Goal: Task Accomplishment & Management: Manage account settings

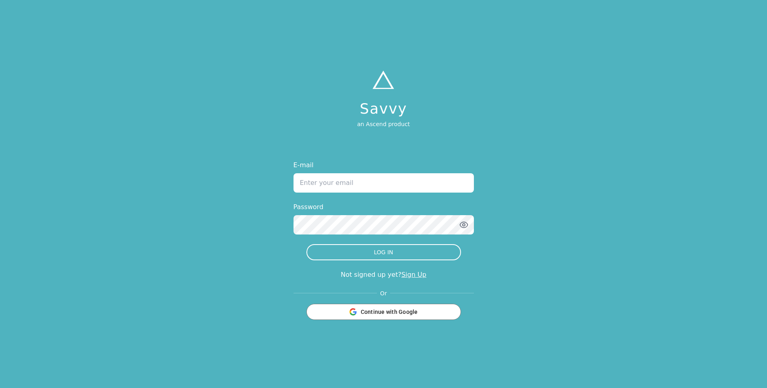
click at [369, 184] on input "E-mail" at bounding box center [384, 182] width 180 height 19
type input "[PERSON_NAME][EMAIL_ADDRESS][DOMAIN_NAME]"
click at [465, 226] on icon "button" at bounding box center [464, 225] width 10 height 10
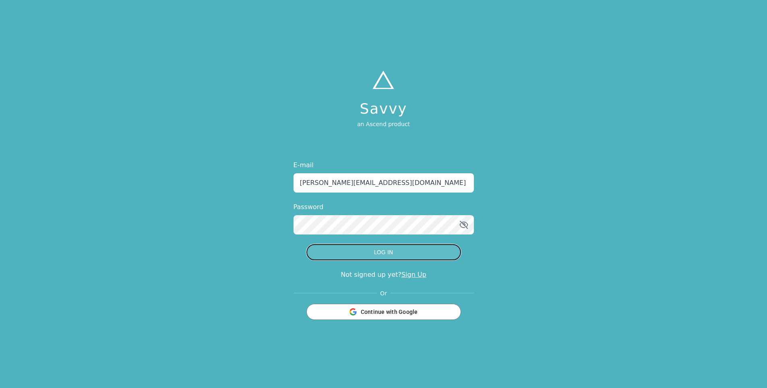
click at [390, 252] on button "LOG IN" at bounding box center [384, 252] width 155 height 16
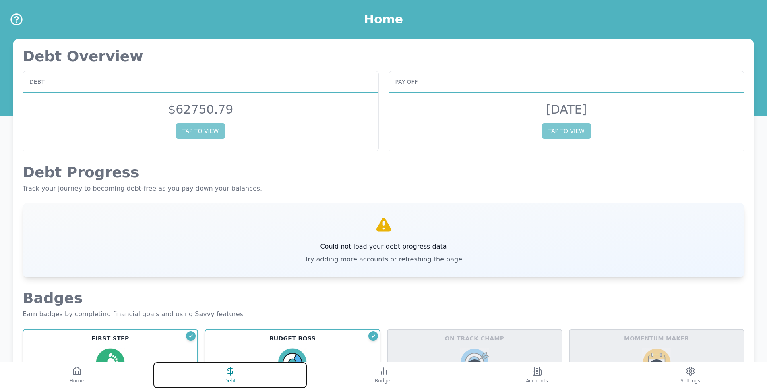
click at [212, 370] on button "Debt" at bounding box center [229, 375] width 153 height 26
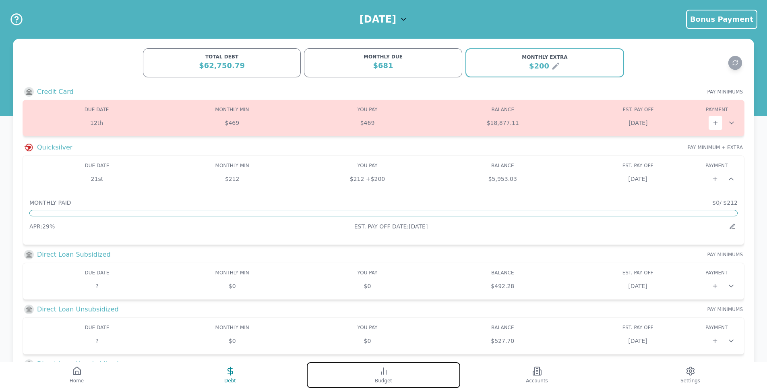
click at [375, 370] on button "Budget" at bounding box center [383, 375] width 153 height 26
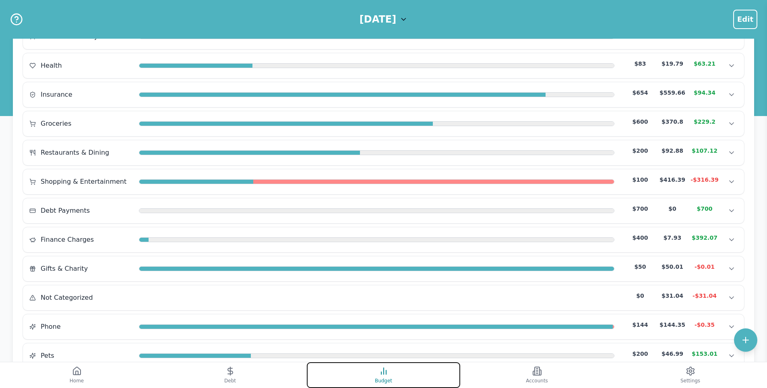
scroll to position [242, 0]
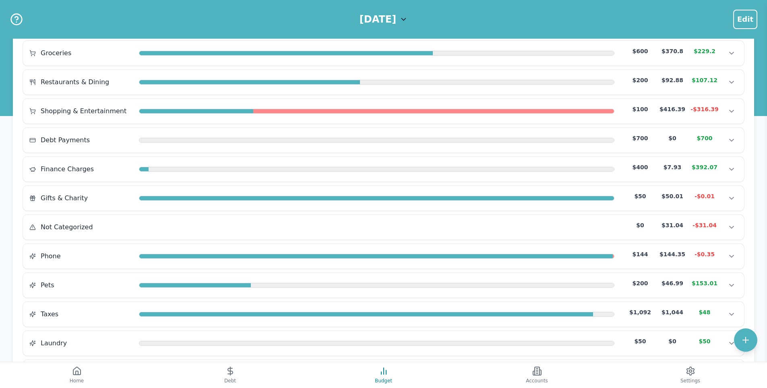
click at [288, 242] on div "Home & Utilities $2,000 $282.61 $1,717.39 Home & Utilities $2,000 $282.61 $1,71…" at bounding box center [384, 241] width 722 height 693
click at [296, 230] on div "Not Categorized $0 $31.04 -$31.04" at bounding box center [383, 227] width 709 height 12
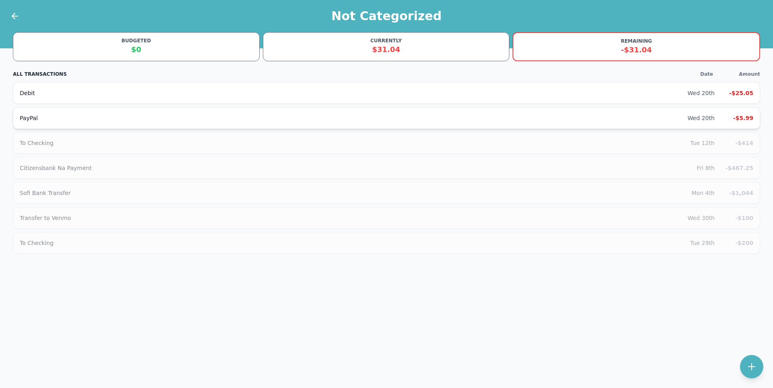
click at [205, 120] on div "PayPal" at bounding box center [354, 118] width 668 height 8
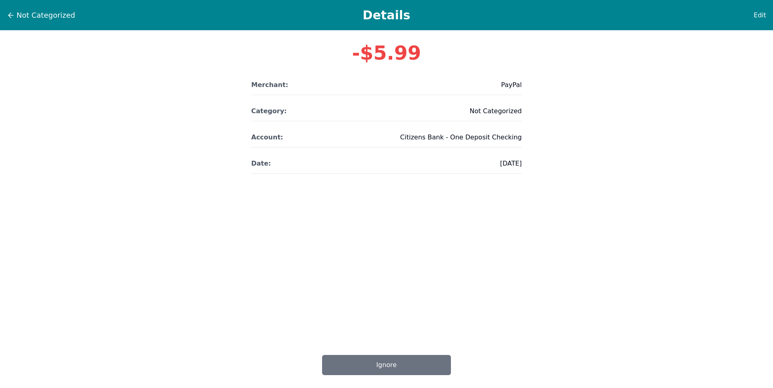
click at [754, 17] on div "Edit" at bounding box center [747, 15] width 40 height 10
click at [757, 16] on span "Edit" at bounding box center [760, 15] width 12 height 10
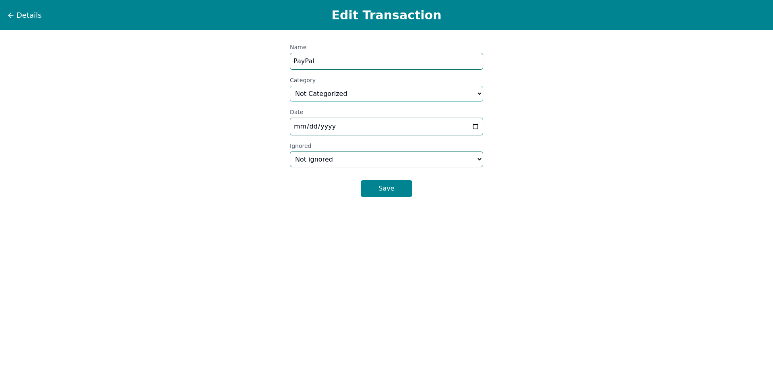
click at [352, 97] on select "Select a category... Home & Utilities Transportation Personal & Family Care Hea…" at bounding box center [386, 94] width 193 height 16
select select "custom_6"
click at [290, 86] on select "Select a category... Home & Utilities Transportation Personal & Family Care Hea…" at bounding box center [386, 94] width 193 height 16
click at [381, 181] on div "Save" at bounding box center [386, 185] width 193 height 23
click at [379, 183] on button "Save" at bounding box center [387, 188] width 52 height 17
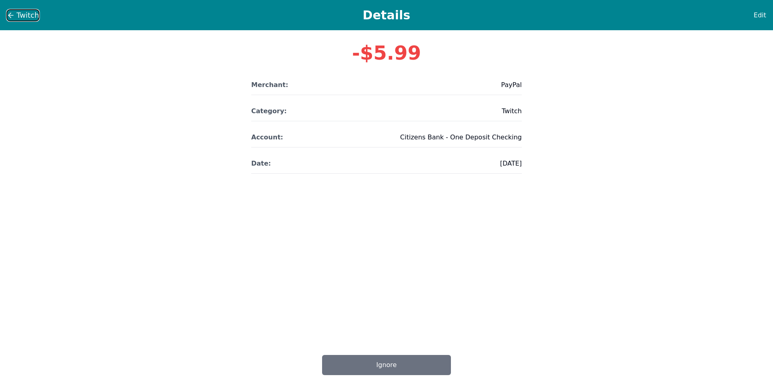
click at [26, 21] on span "Twitch" at bounding box center [28, 15] width 23 height 11
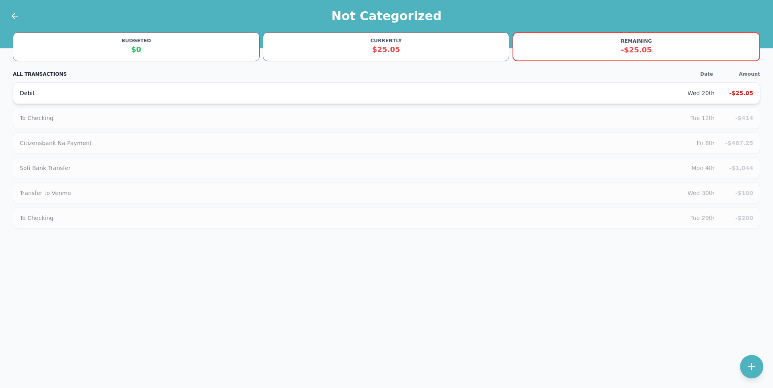
click at [136, 100] on div "Debit Wed 20th -$25.05" at bounding box center [387, 93] width 748 height 22
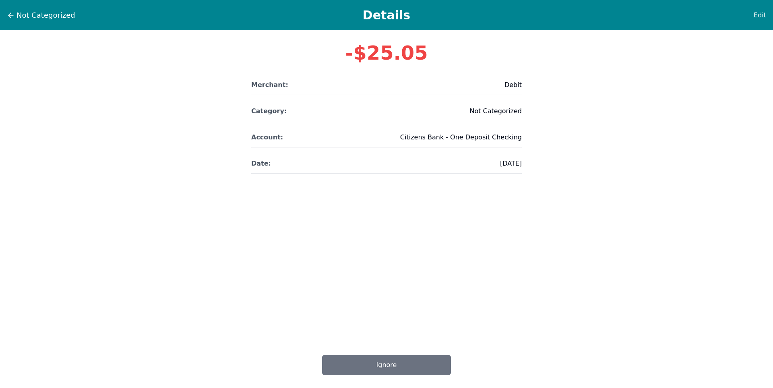
click at [760, 6] on div "Not Categorized Details Edit" at bounding box center [386, 15] width 773 height 30
click at [759, 13] on span "Edit" at bounding box center [760, 15] width 12 height 10
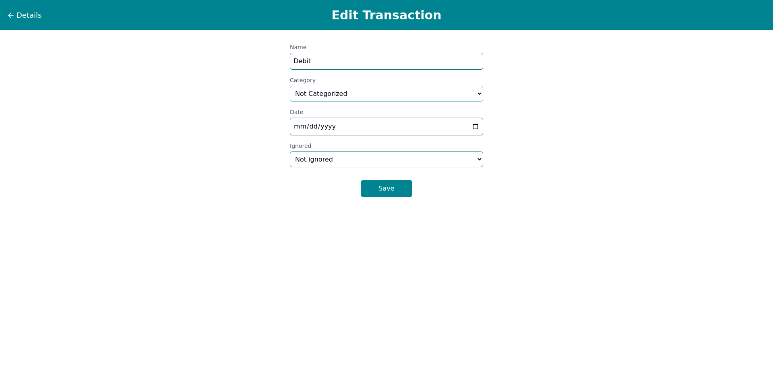
click at [386, 88] on select "Select a category... Home & Utilities Transportation Personal & Family Care Hea…" at bounding box center [386, 94] width 193 height 16
select select "custom_10"
click at [290, 86] on select "Select a category... Home & Utilities Transportation Personal & Family Care Hea…" at bounding box center [386, 94] width 193 height 16
click at [390, 191] on button "Save" at bounding box center [387, 188] width 52 height 17
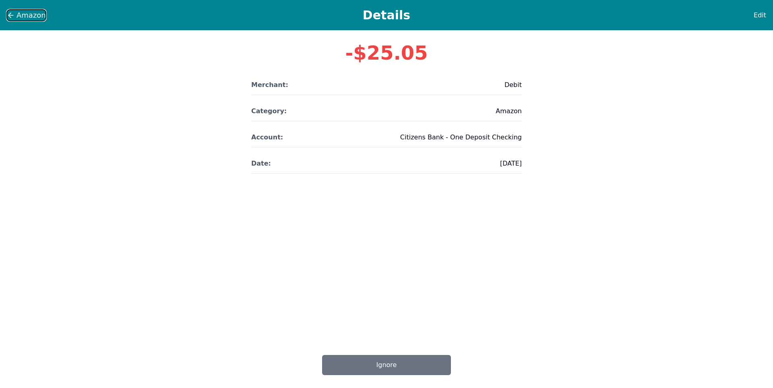
click at [24, 10] on span "Amazon" at bounding box center [31, 15] width 29 height 11
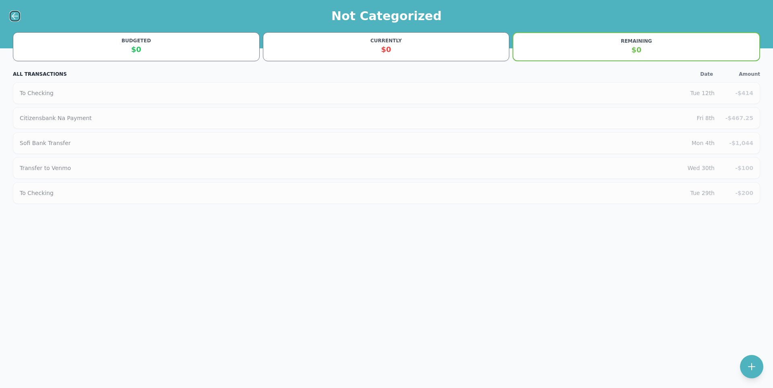
click at [16, 14] on icon at bounding box center [15, 16] width 10 height 10
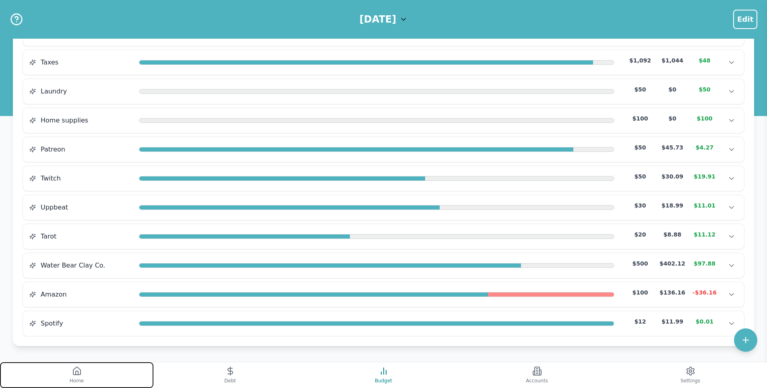
click at [85, 373] on button "Home" at bounding box center [76, 375] width 153 height 26
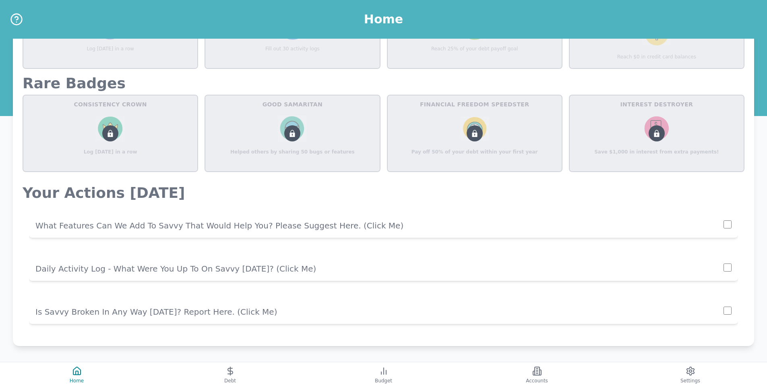
click at [719, 267] on p "Daily Activity Log - What Were You Up To On Savvy [DATE]? (click me)" at bounding box center [379, 268] width 688 height 11
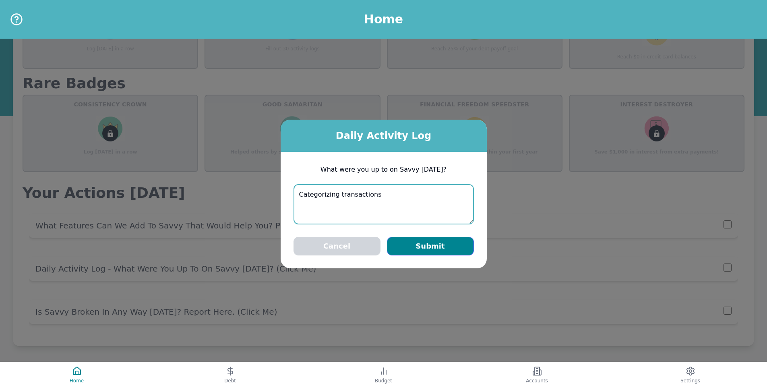
type textarea "Categorizing transactions"
click at [435, 251] on button "Submit" at bounding box center [430, 246] width 87 height 19
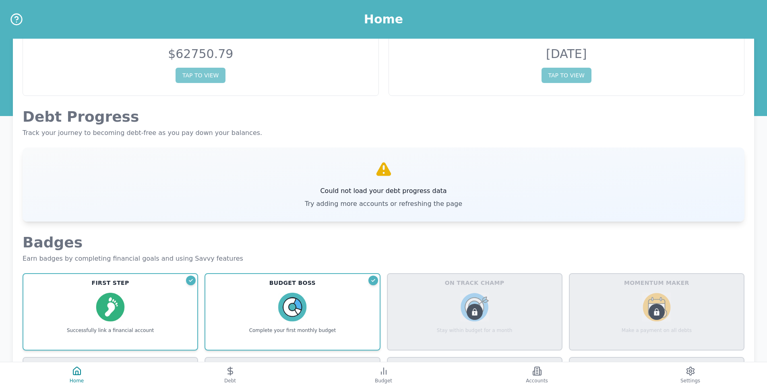
scroll to position [0, 0]
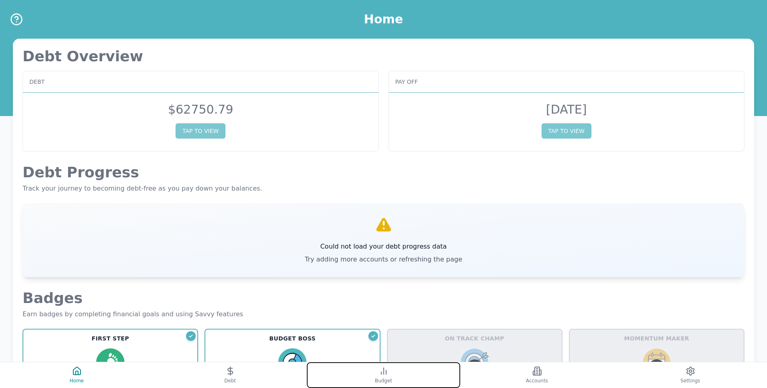
click at [407, 374] on button "Budget" at bounding box center [383, 375] width 153 height 26
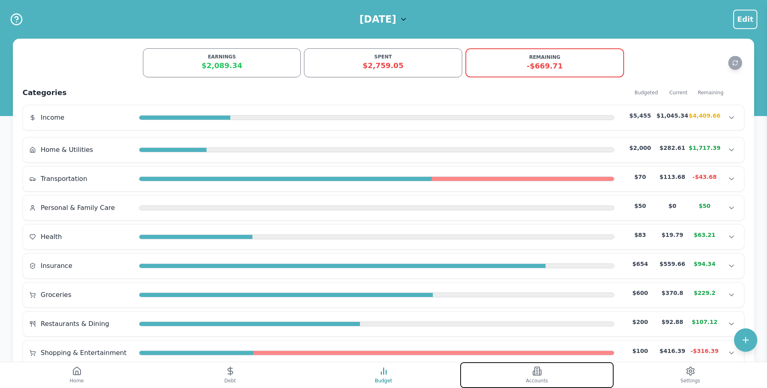
click at [520, 373] on button "Accounts" at bounding box center [536, 375] width 153 height 26
